Goal: Transaction & Acquisition: Book appointment/travel/reservation

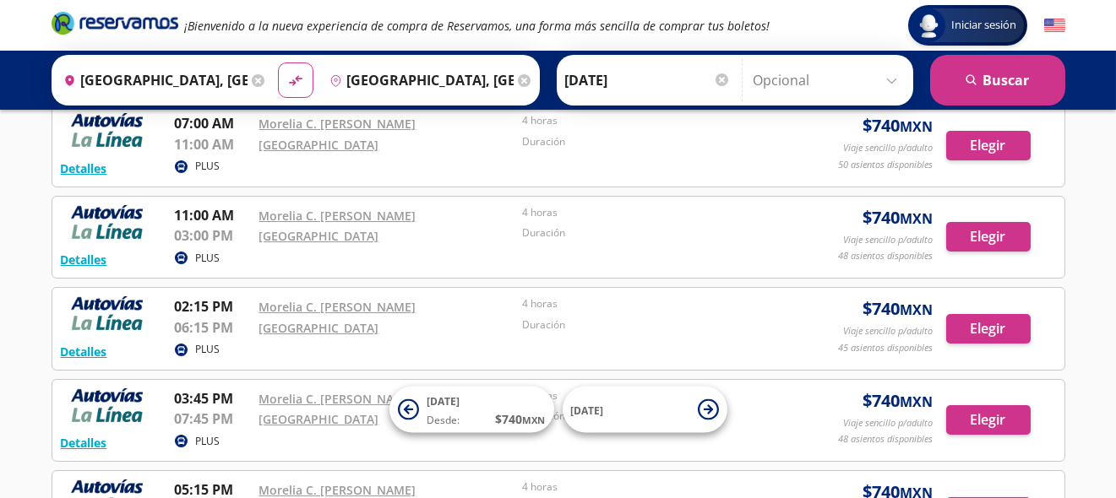
scroll to position [490, 0]
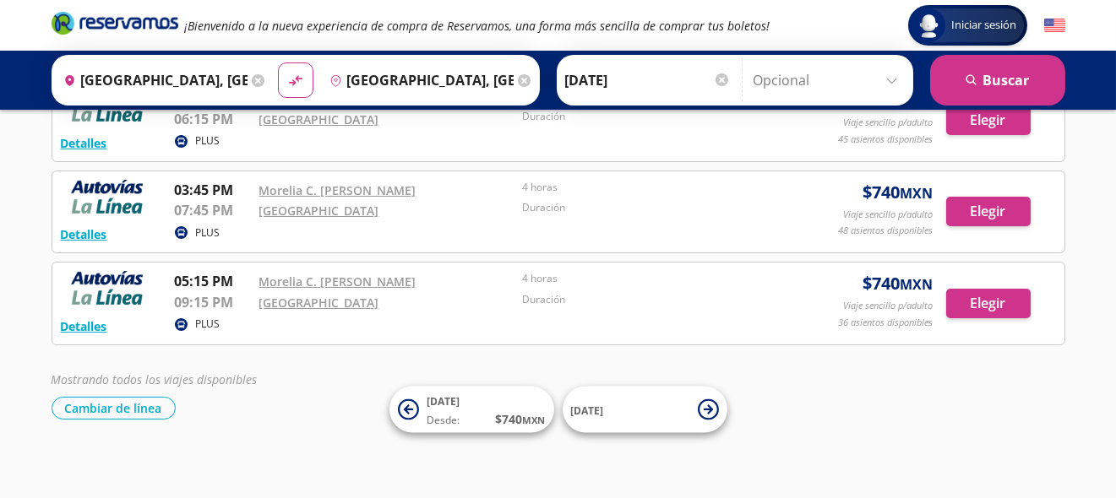
click at [727, 307] on div "Duración" at bounding box center [649, 302] width 255 height 21
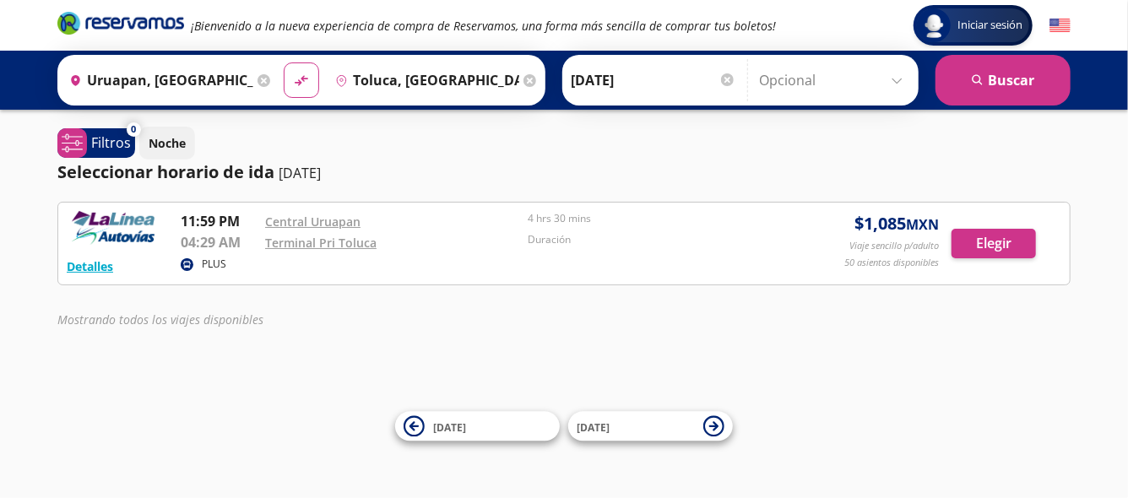
click at [524, 74] on icon at bounding box center [530, 80] width 13 height 13
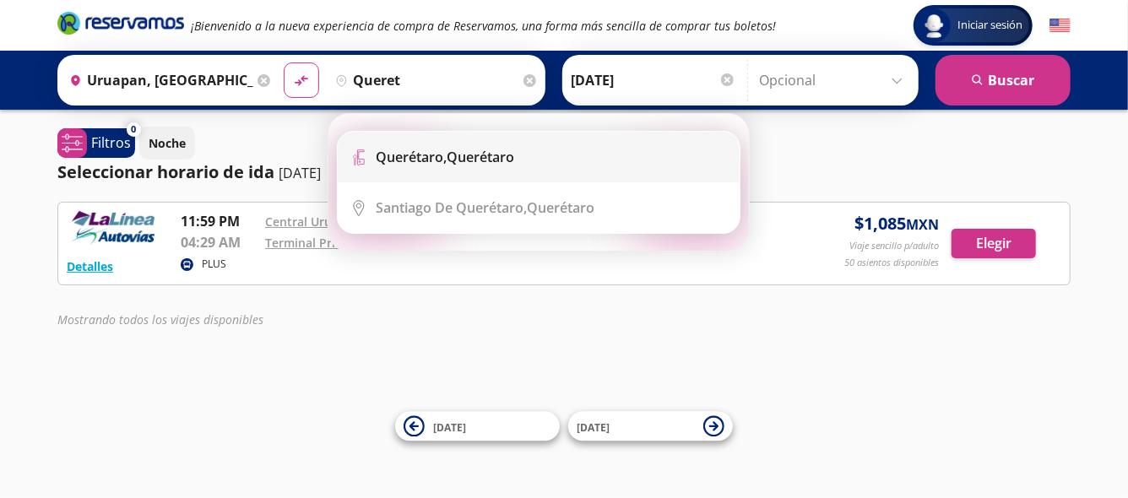
click at [457, 153] on div "Querétaro, Querétaro" at bounding box center [445, 157] width 139 height 19
type input "Querétaro, Querétaro"
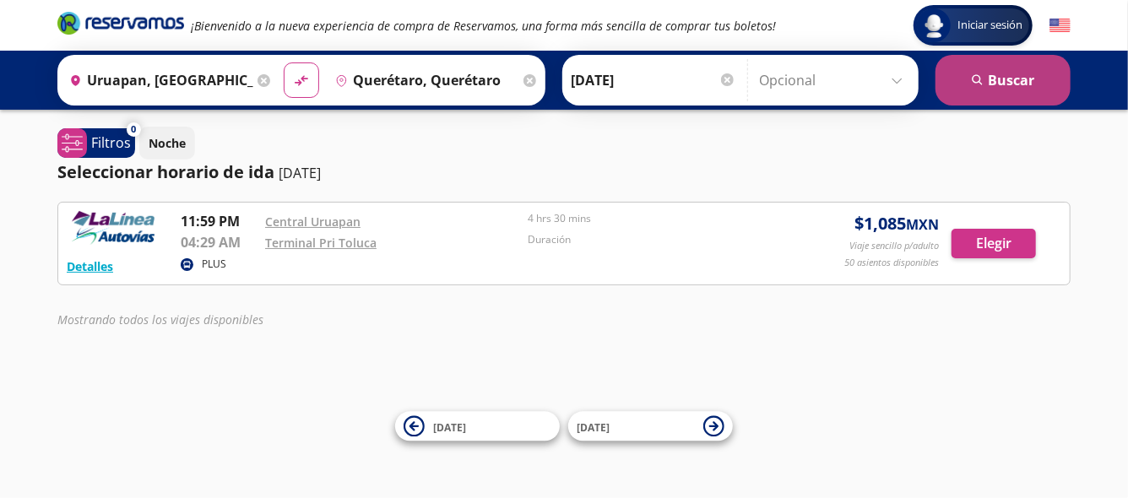
click at [959, 92] on button "search [GEOGRAPHIC_DATA]" at bounding box center [1003, 80] width 135 height 51
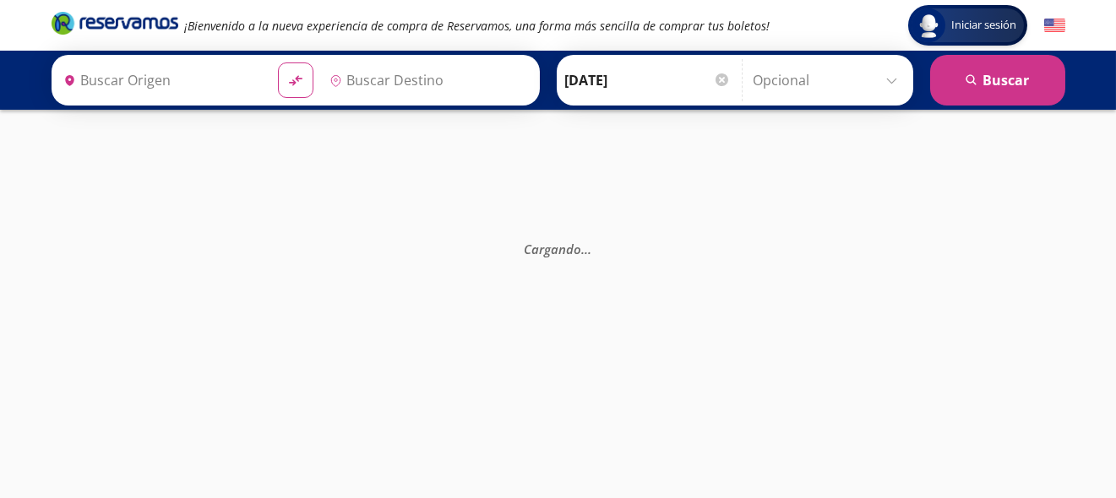
type input "Uruapan, [GEOGRAPHIC_DATA]"
type input "Querétaro, Querétaro"
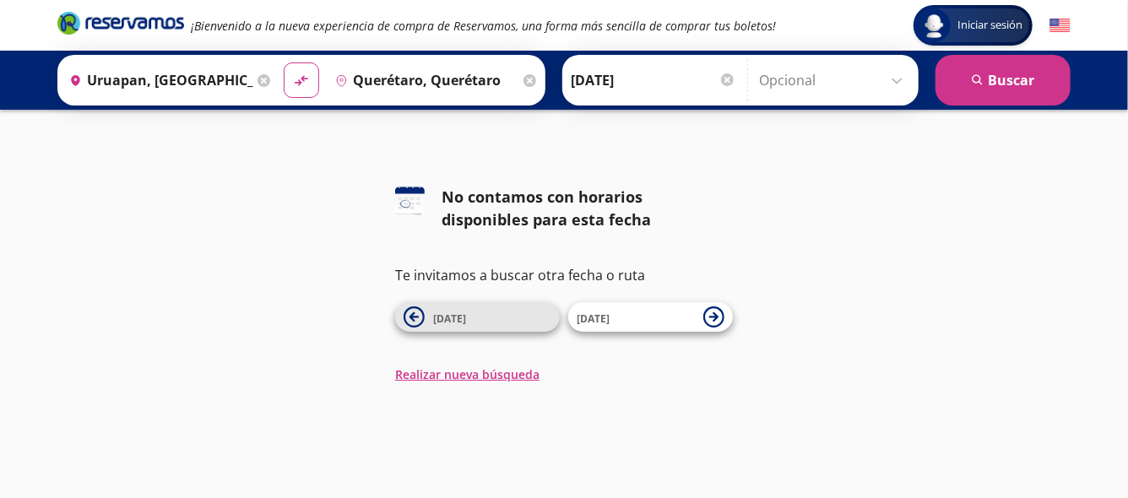
click at [484, 327] on button "[DATE]" at bounding box center [477, 317] width 165 height 30
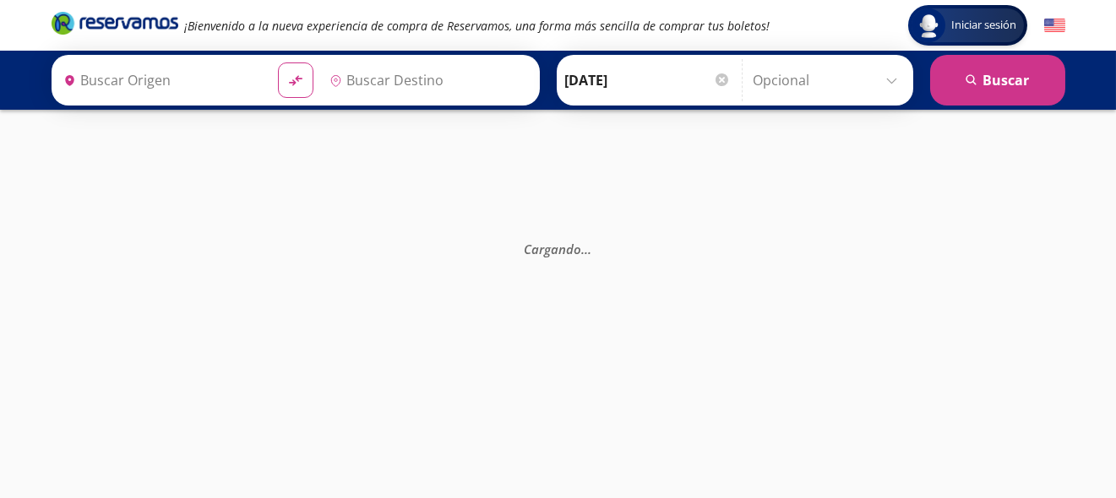
type input "Uruapan, [GEOGRAPHIC_DATA]"
type input "Querétaro, Querétaro"
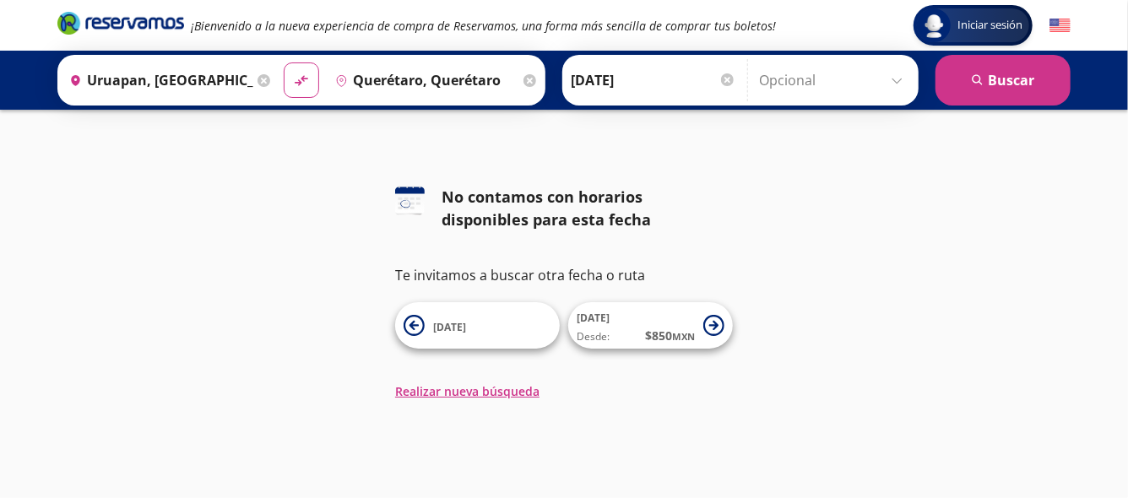
click at [524, 80] on icon at bounding box center [530, 80] width 13 height 13
